Goal: Information Seeking & Learning: Check status

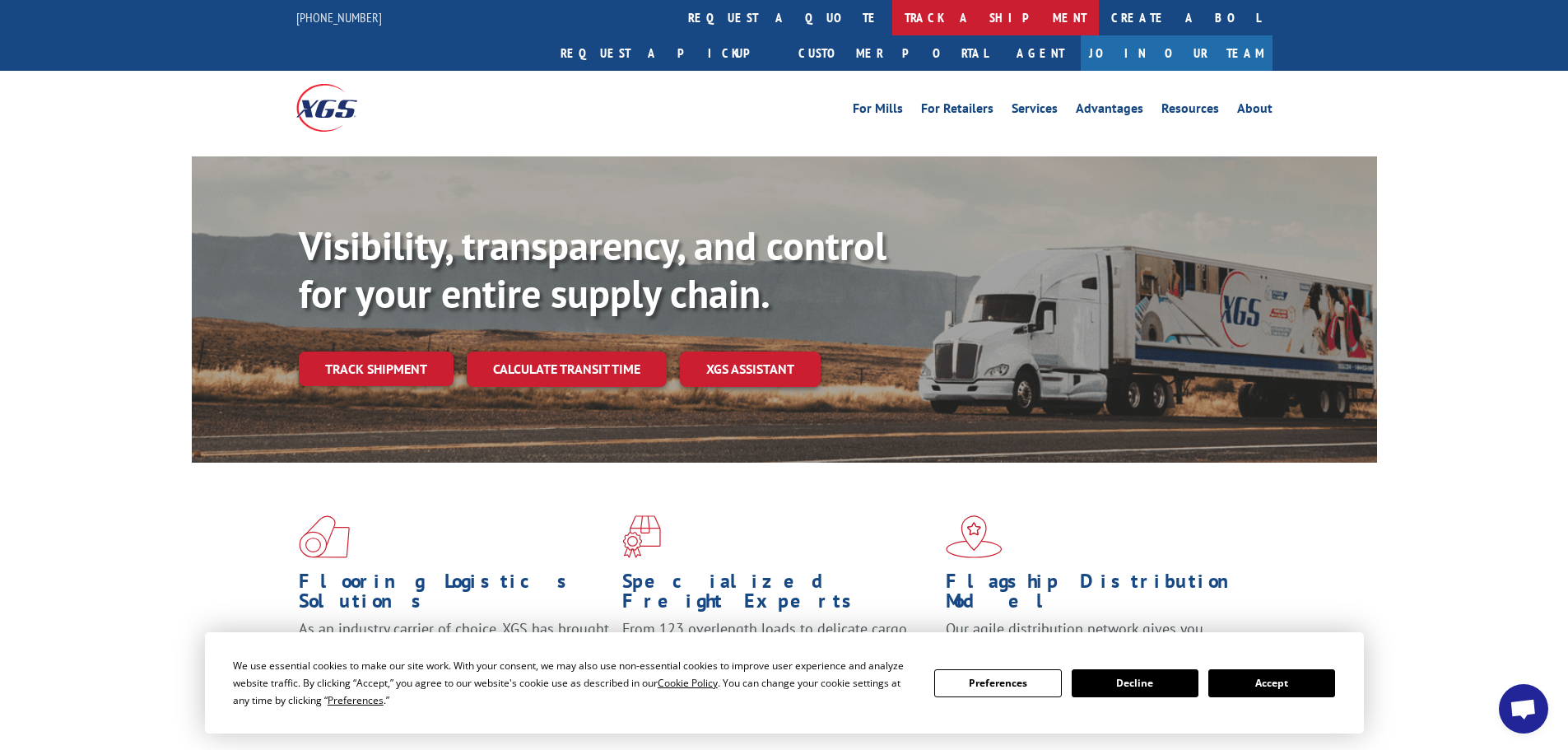
click at [892, 27] on link "track a shipment" at bounding box center [995, 18] width 207 height 35
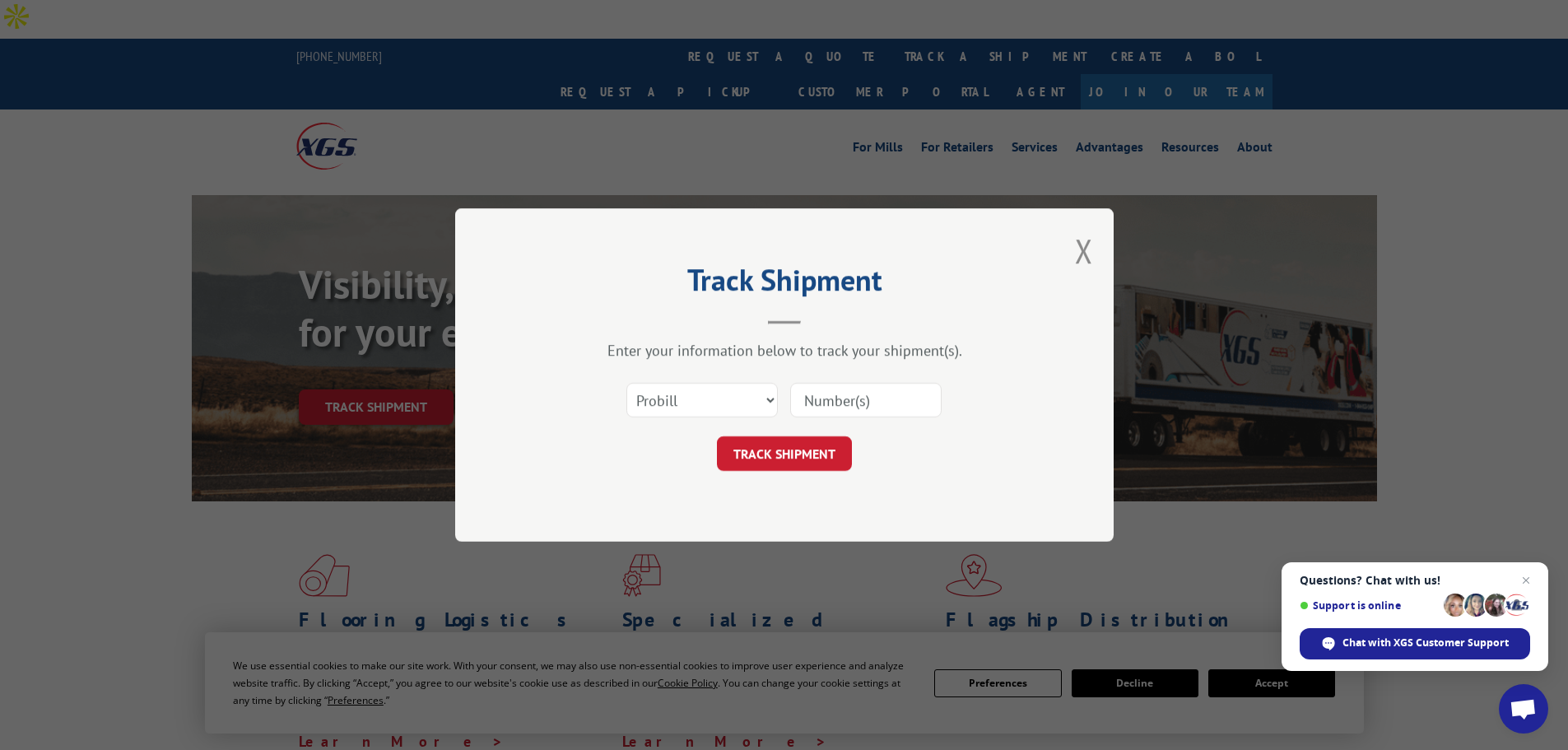
click at [855, 397] on input at bounding box center [866, 399] width 152 height 34
paste input "17603088"
type input "17603088"
click at [817, 446] on button "TRACK SHIPMENT" at bounding box center [784, 453] width 135 height 34
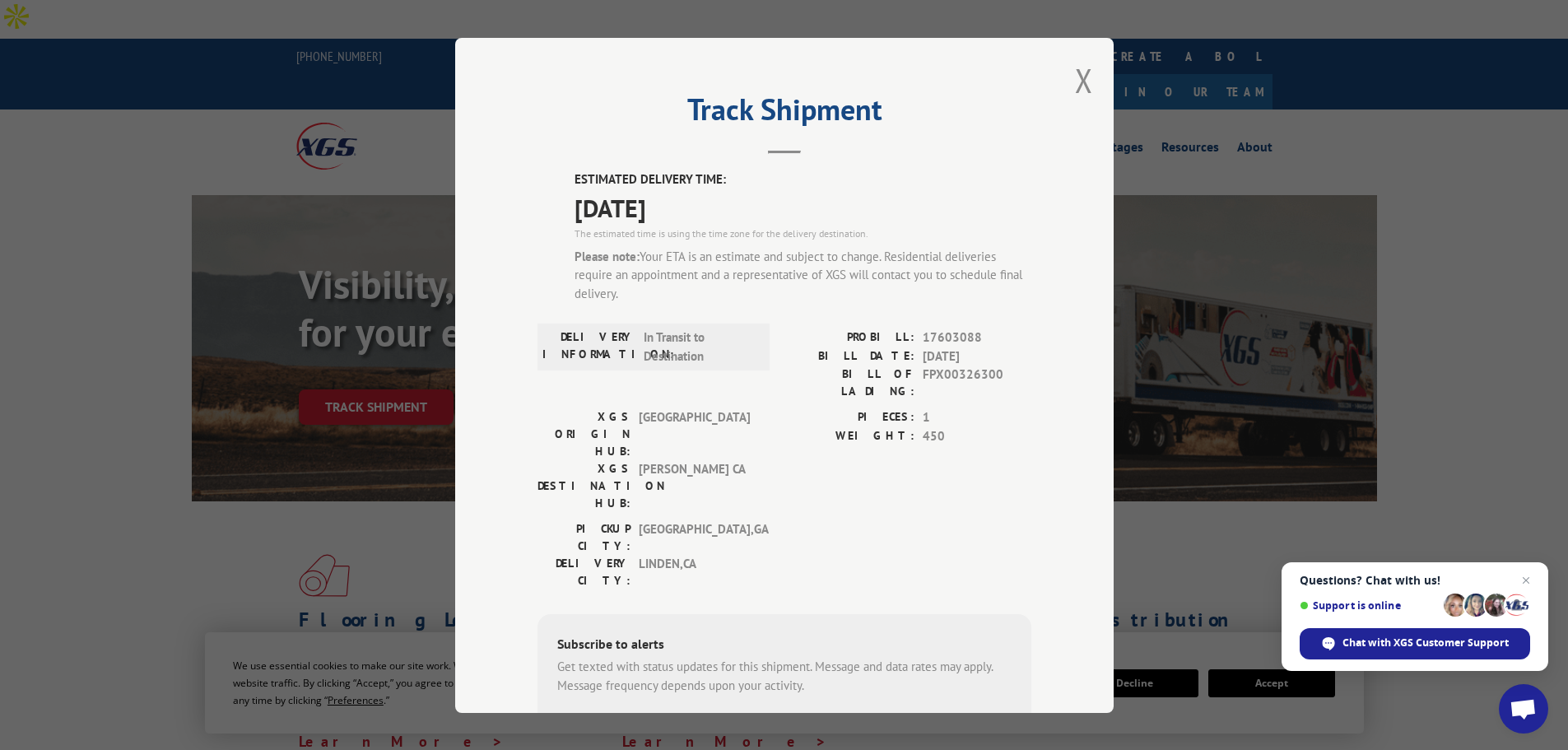
click at [653, 717] on input "+1 (___) ___-____" at bounding box center [642, 734] width 157 height 34
paste input "209) 479-3649"
type input "[PHONE_NUMBER]"
click at [743, 717] on button "SUBSCRIBE" at bounding box center [781, 734] width 96 height 34
click at [1077, 68] on button "Close modal" at bounding box center [1083, 80] width 18 height 43
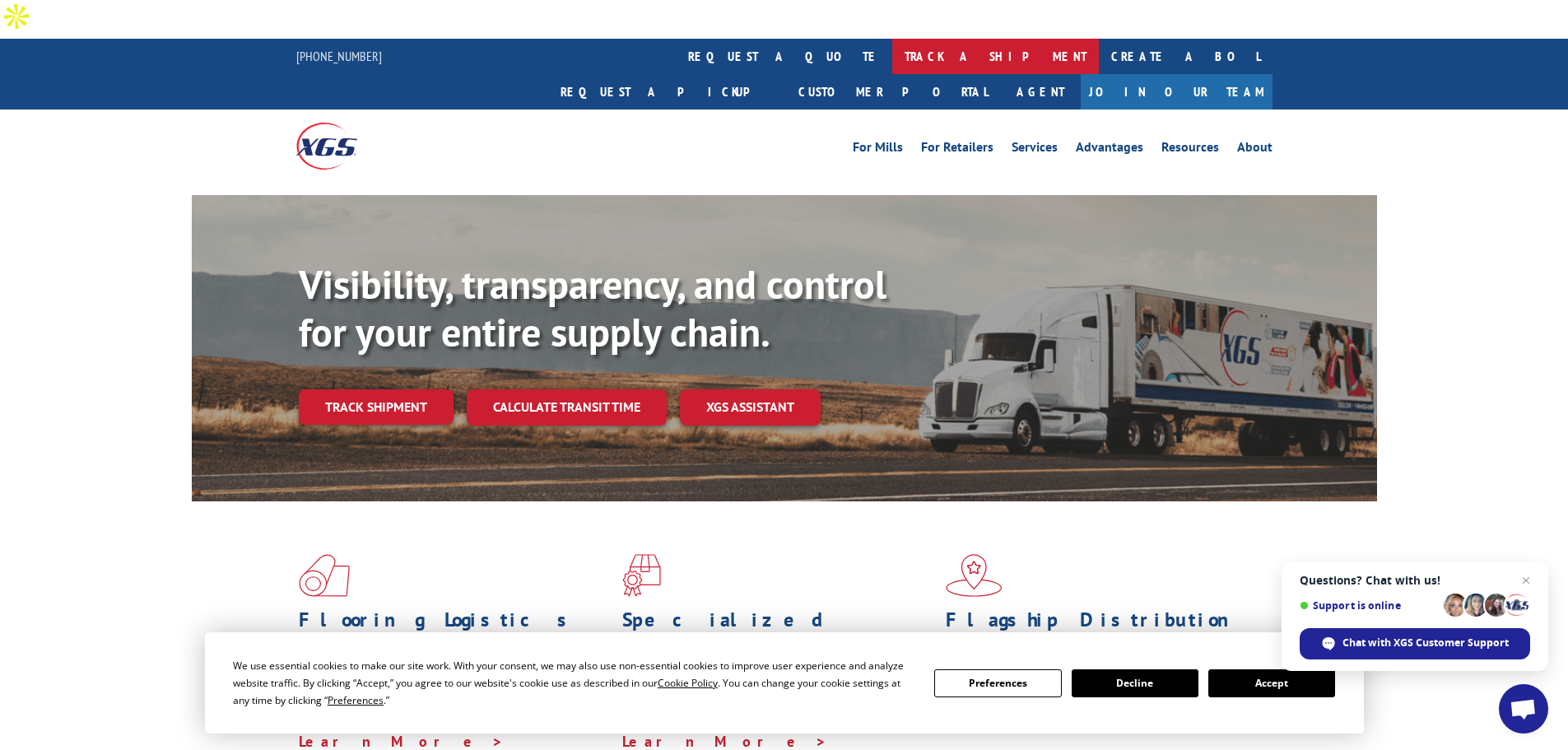
click at [892, 38] on link "track a shipment" at bounding box center [995, 56] width 207 height 35
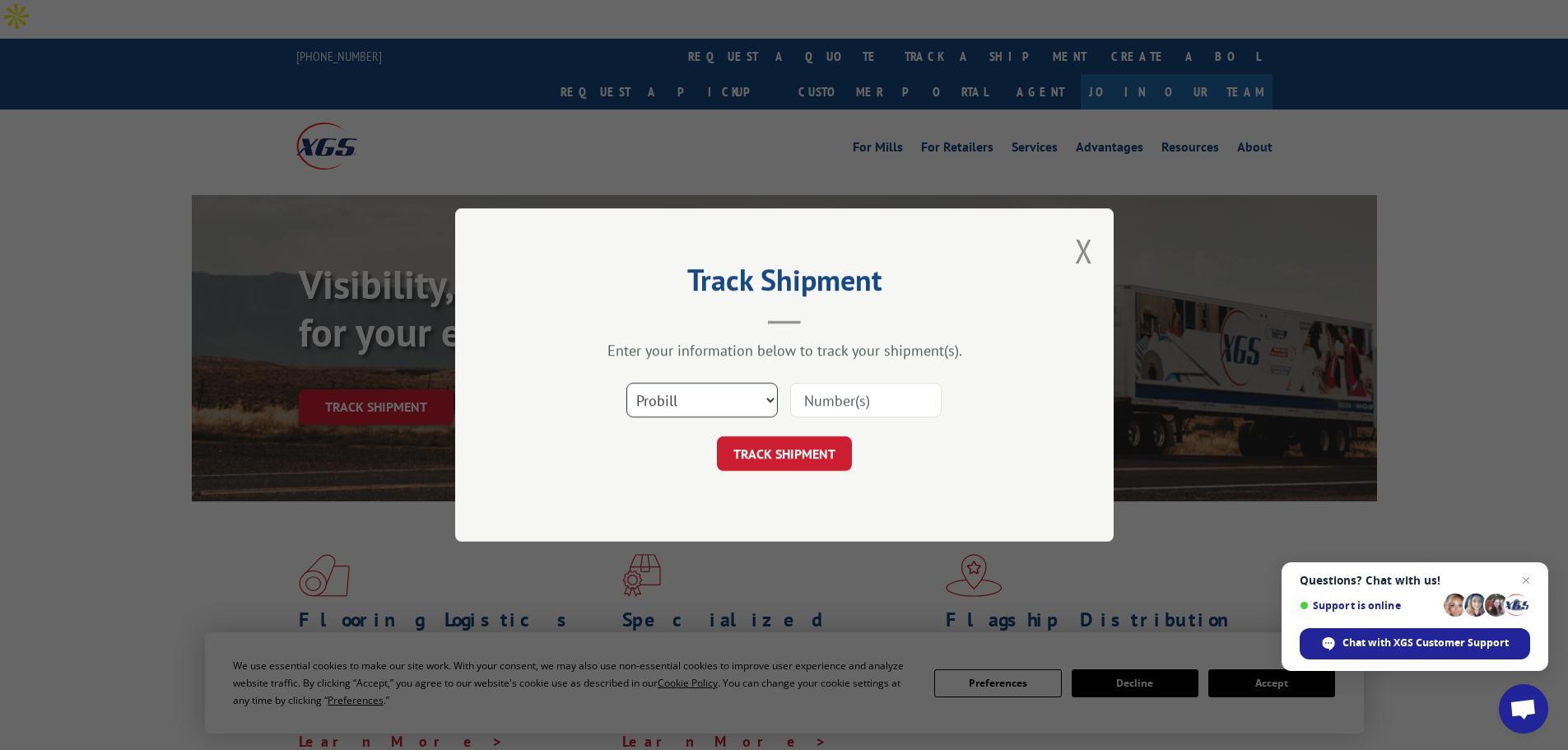
click at [711, 406] on select "Select category... Probill BOL PO" at bounding box center [702, 399] width 152 height 34
click at [819, 401] on input at bounding box center [866, 399] width 152 height 34
type input "17234772"
click at [831, 440] on button "TRACK SHIPMENT" at bounding box center [784, 453] width 135 height 34
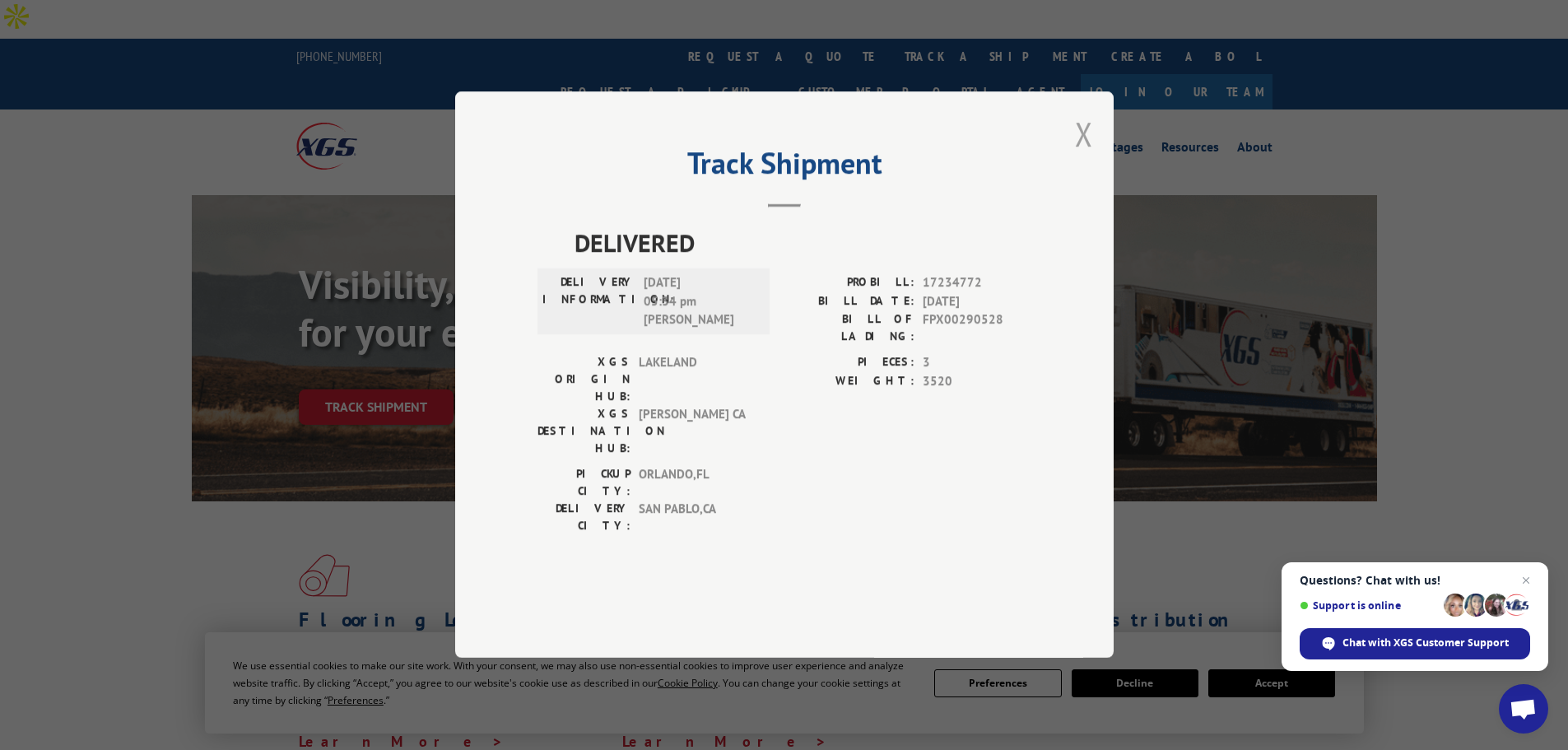
click at [1082, 156] on button "Close modal" at bounding box center [1083, 134] width 18 height 43
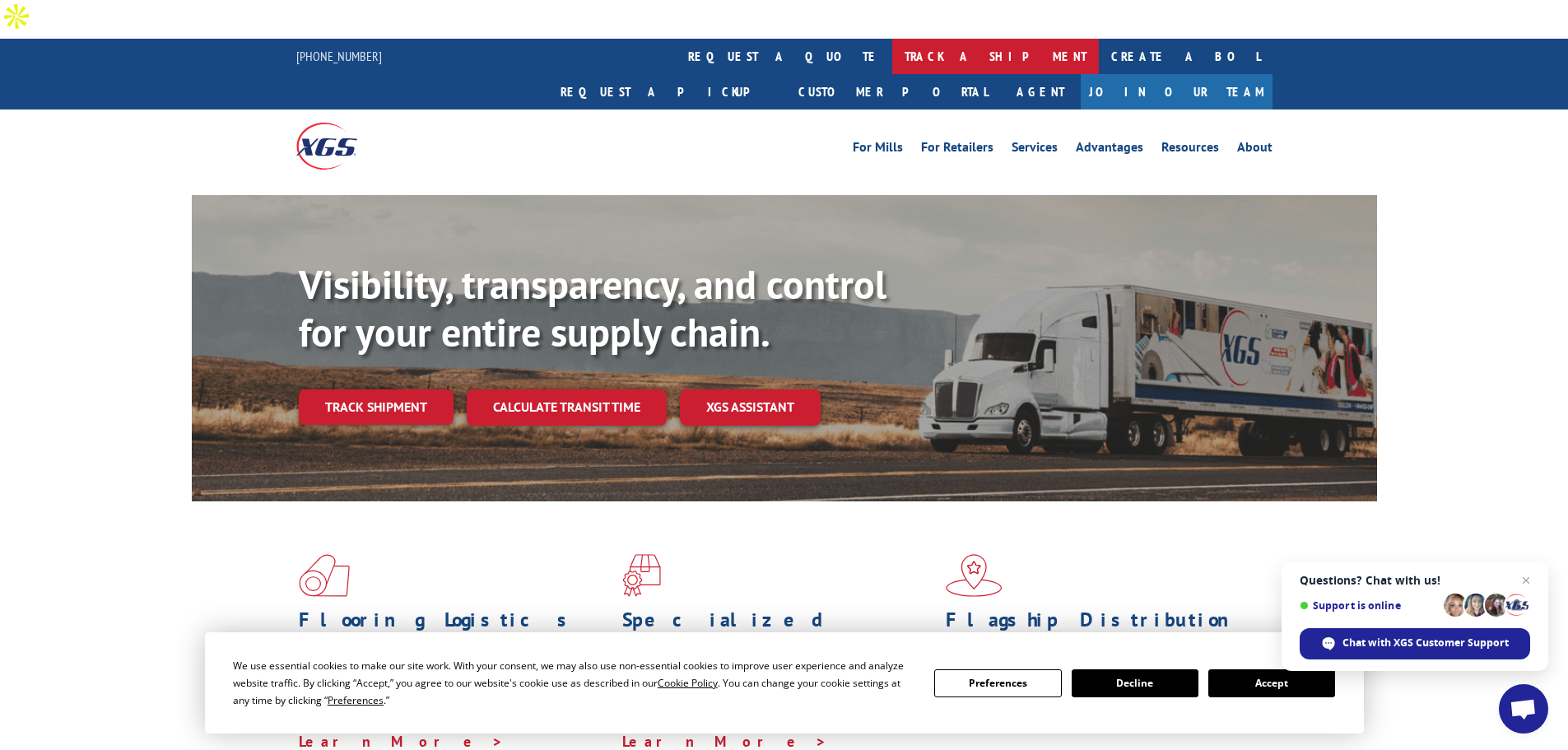
click at [892, 38] on link "track a shipment" at bounding box center [995, 56] width 207 height 35
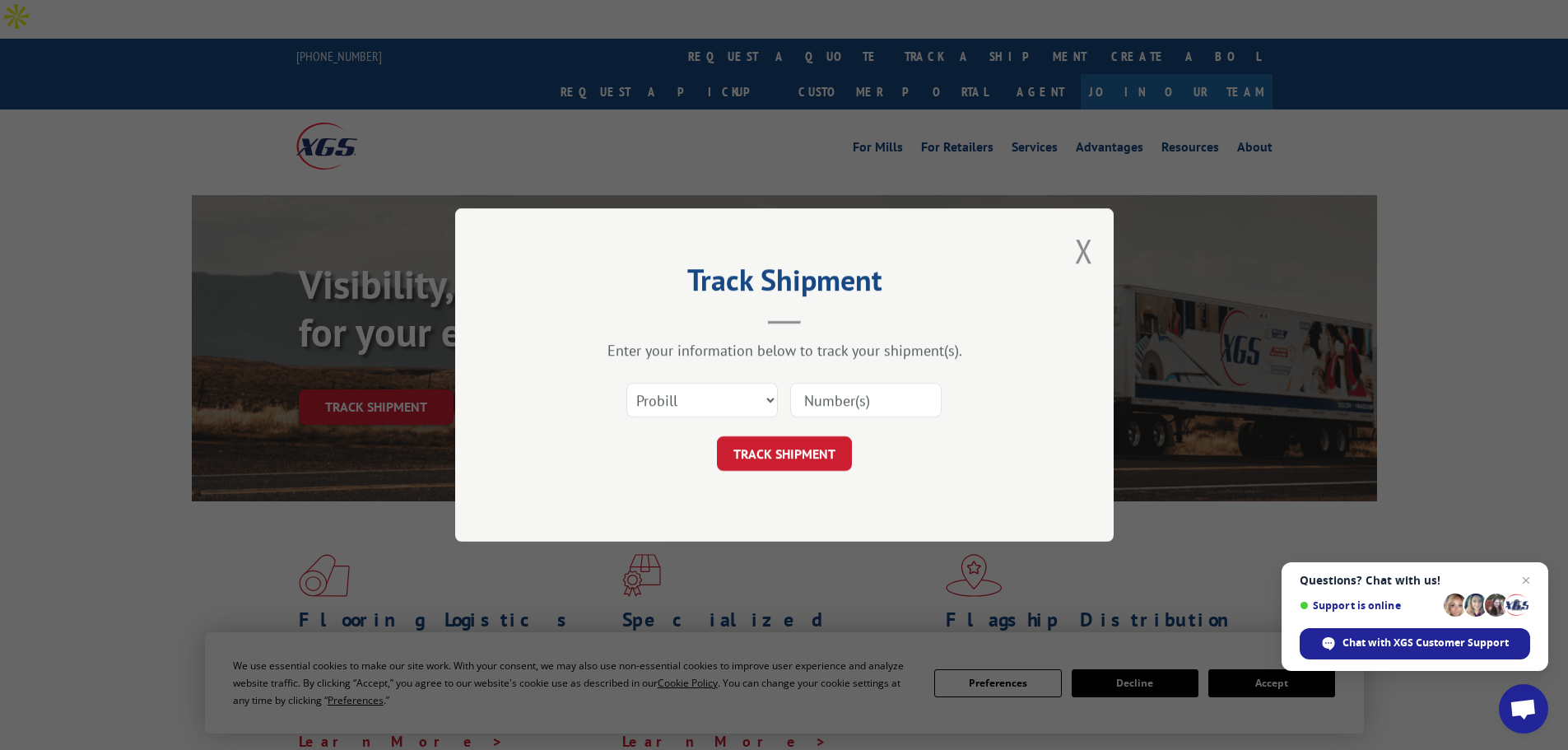
click at [852, 411] on input at bounding box center [866, 399] width 152 height 34
type input "17603088"
click at [847, 453] on button "TRACK SHIPMENT" at bounding box center [784, 453] width 135 height 34
